Goal: Task Accomplishment & Management: Manage account settings

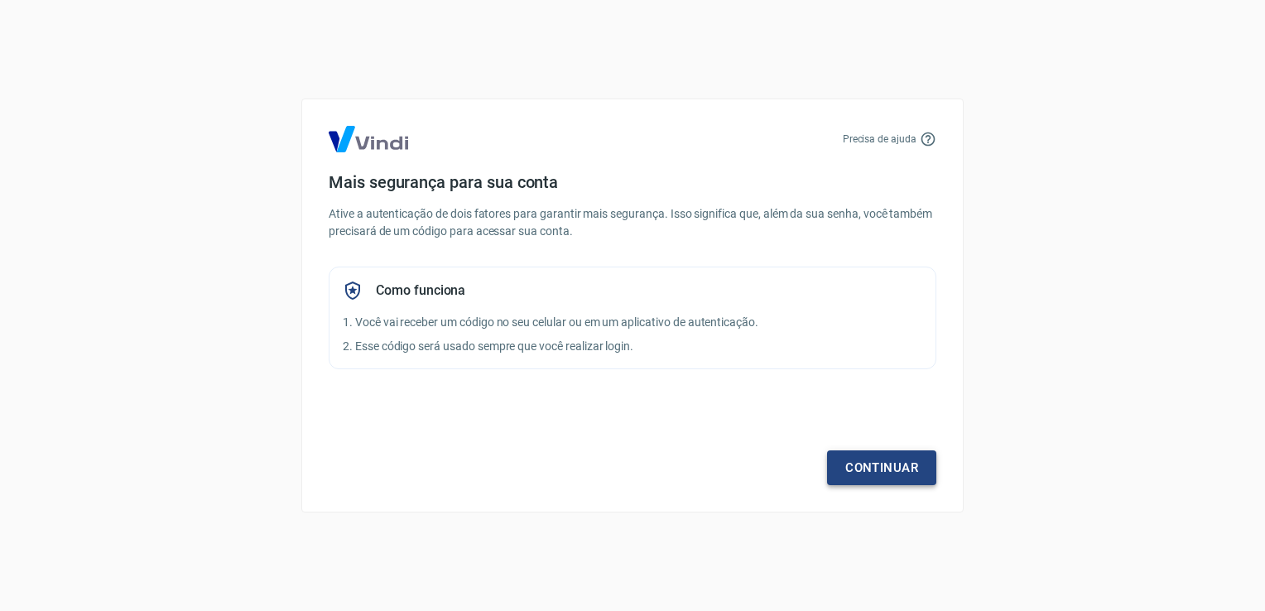
click at [866, 462] on link "Continuar" at bounding box center [881, 467] width 109 height 35
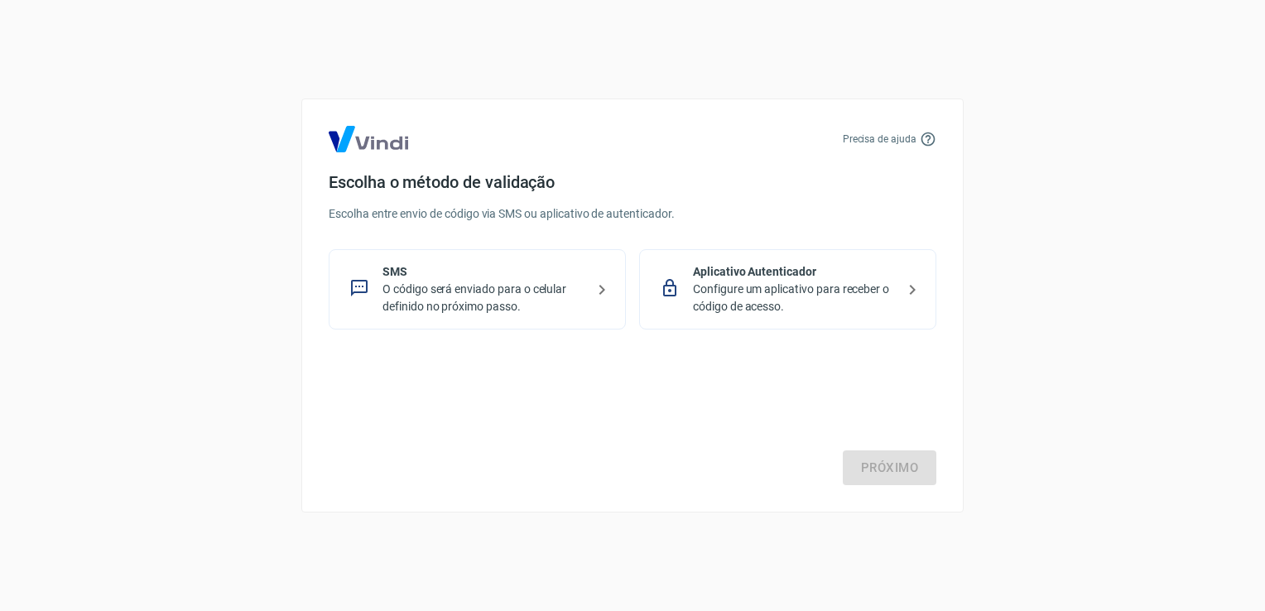
click at [553, 292] on p "O código será enviado para o celular definido no próximo passo." at bounding box center [483, 298] width 203 height 35
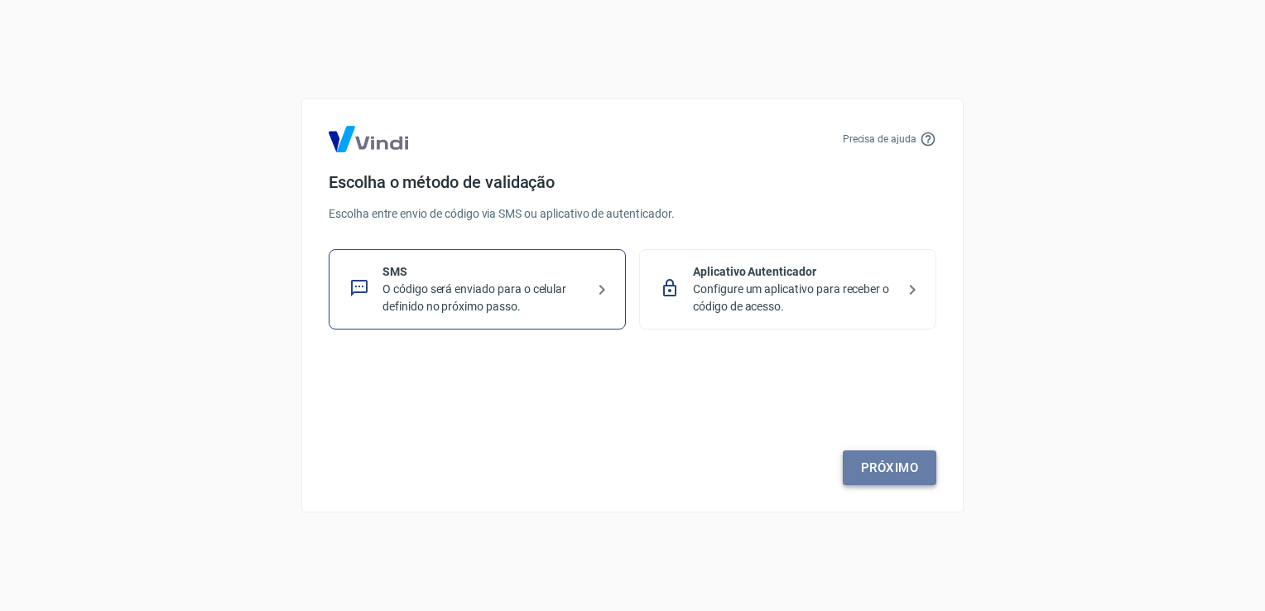
click at [882, 474] on link "Próximo" at bounding box center [890, 467] width 94 height 35
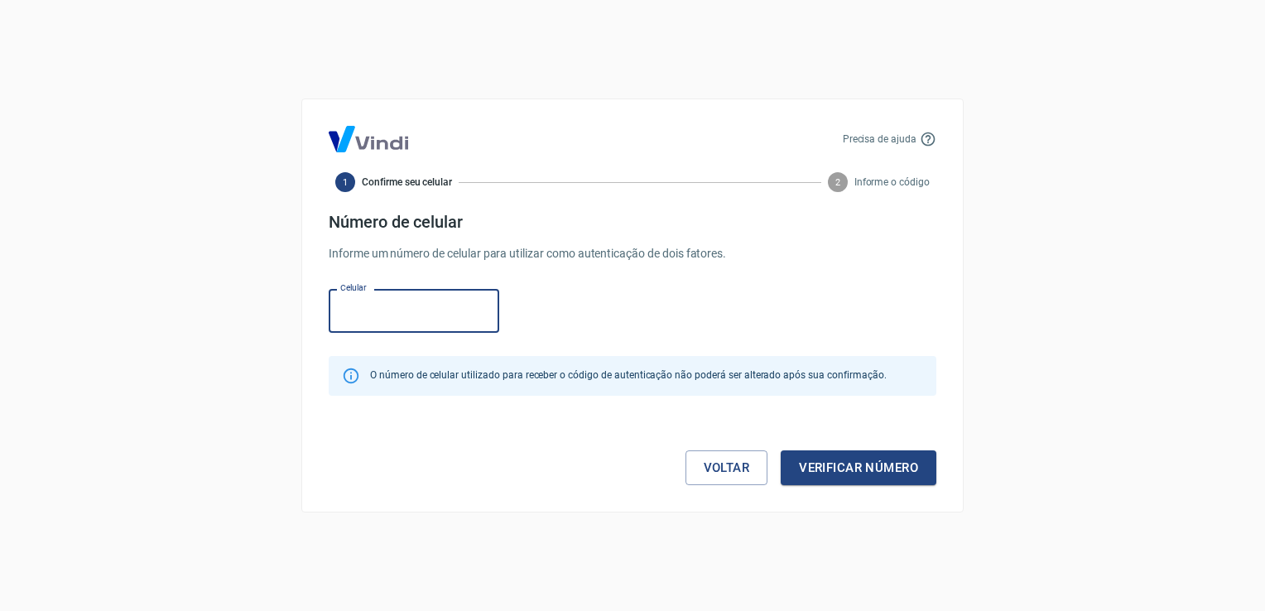
click at [397, 301] on input "Celular" at bounding box center [414, 311] width 171 height 44
type input "[PHONE_NUMBER]"
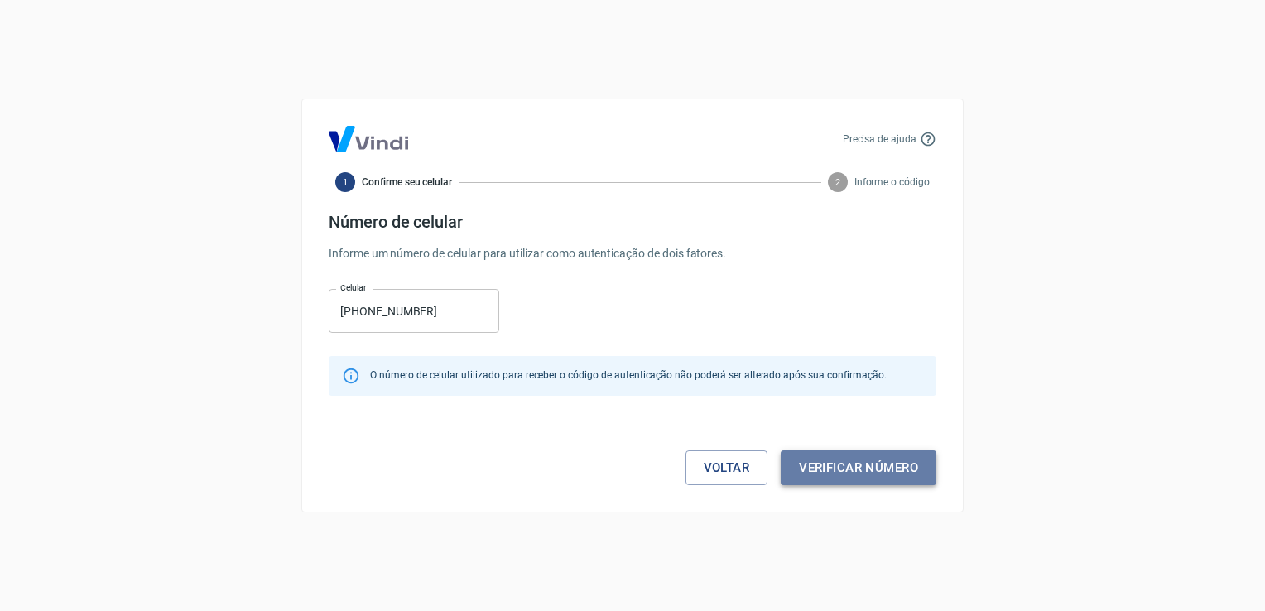
click at [848, 468] on button "Verificar número" at bounding box center [859, 467] width 156 height 35
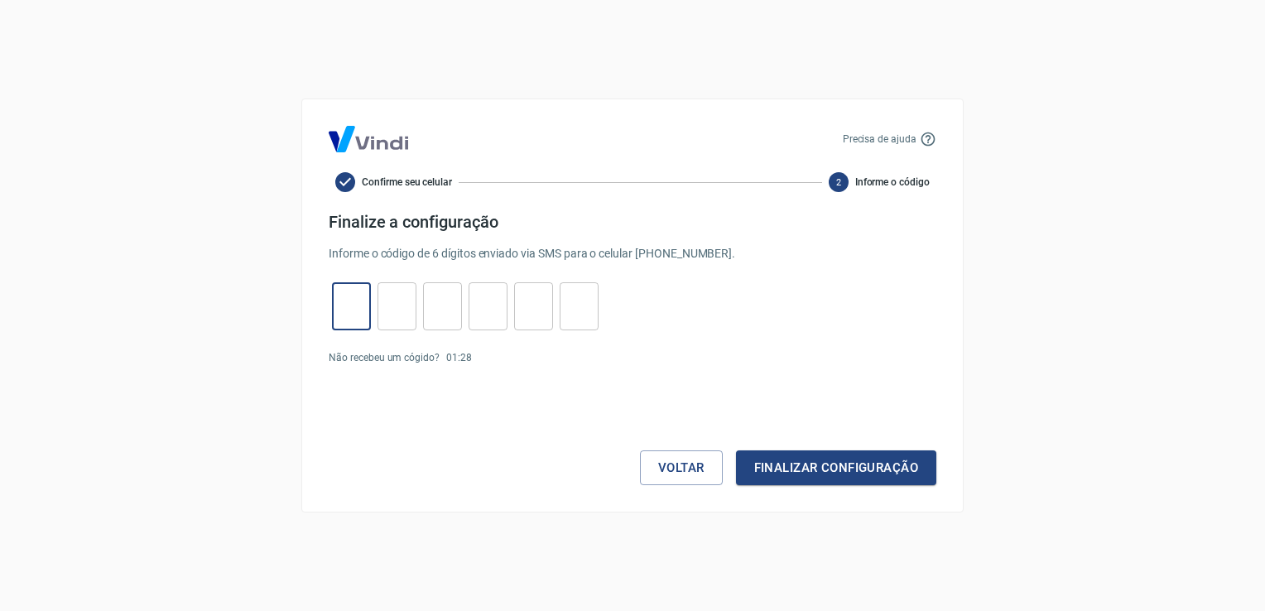
click at [358, 305] on input "tel" at bounding box center [351, 307] width 39 height 36
